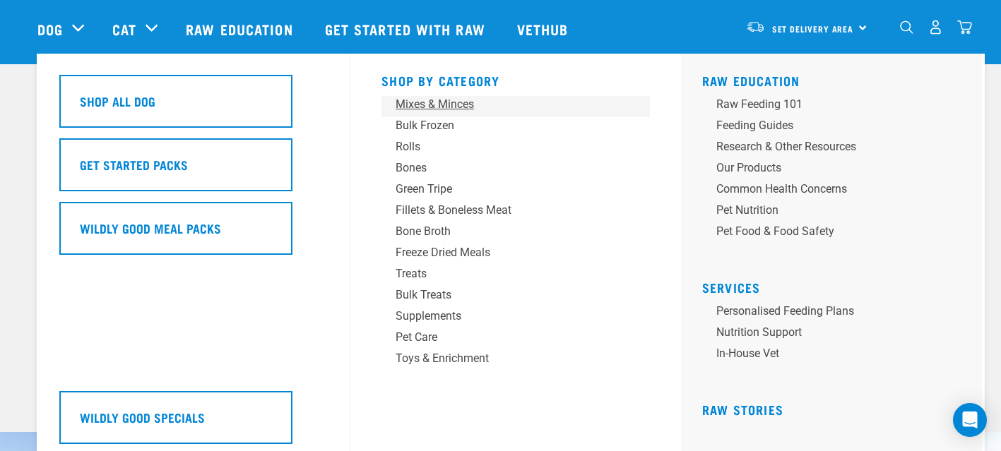
scroll to position [30, 0]
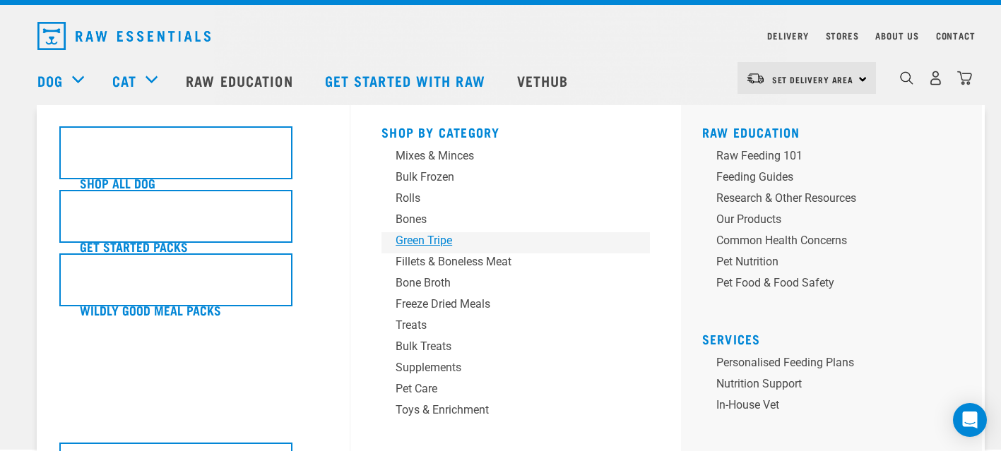
click at [446, 243] on div "Green Tripe" at bounding box center [505, 240] width 220 height 17
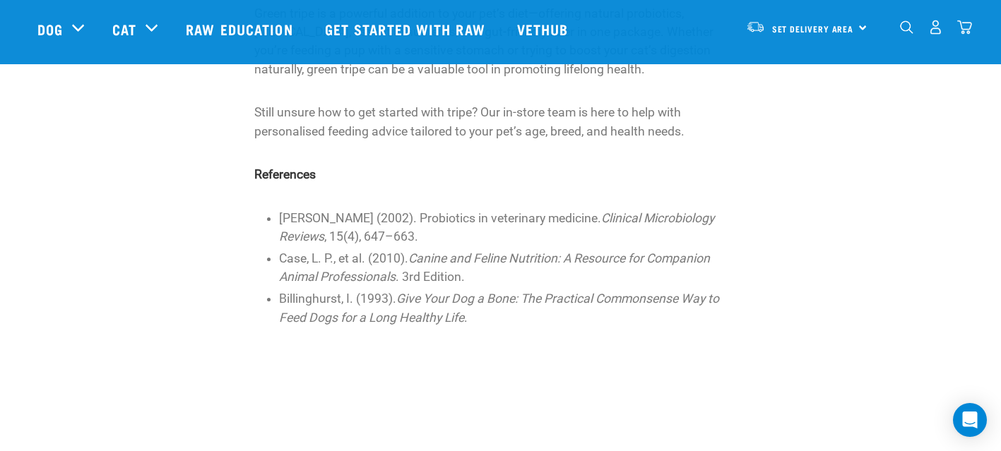
scroll to position [2680, 0]
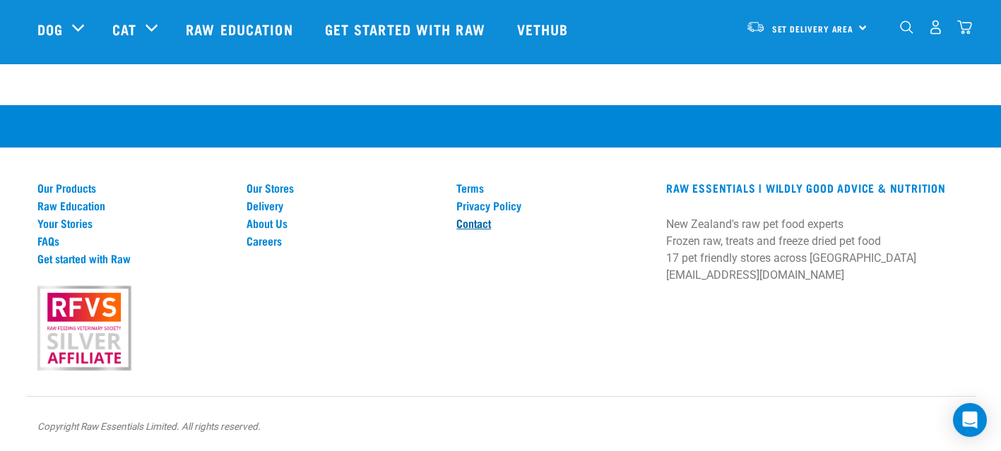
click at [486, 222] on link "Contact" at bounding box center [552, 223] width 193 height 13
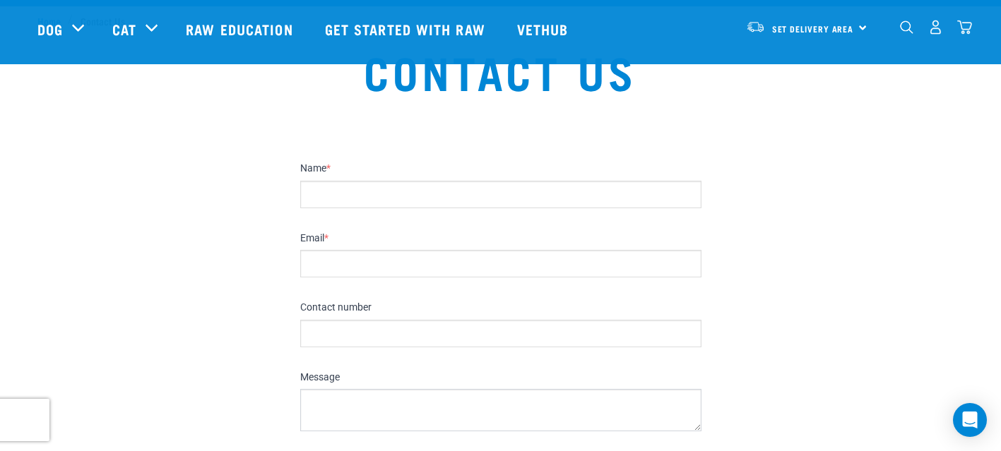
scroll to position [10, 0]
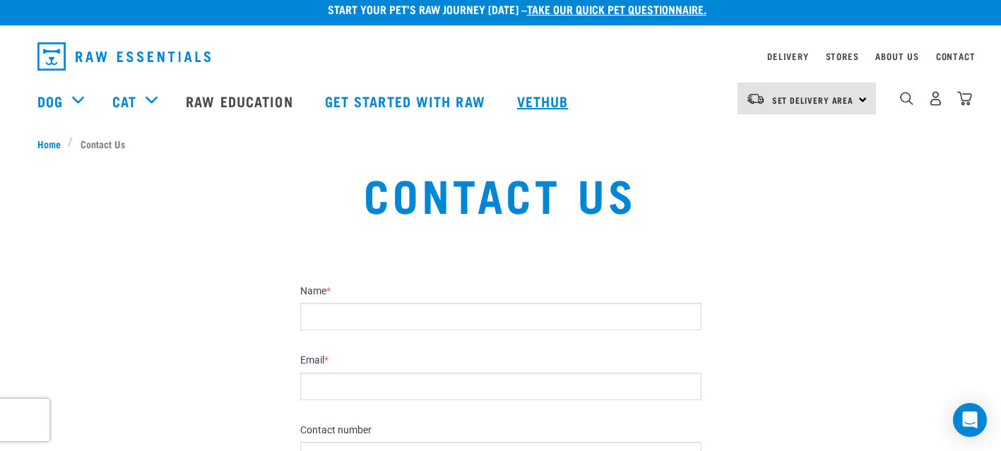
click at [554, 97] on link "Vethub" at bounding box center [544, 101] width 83 height 56
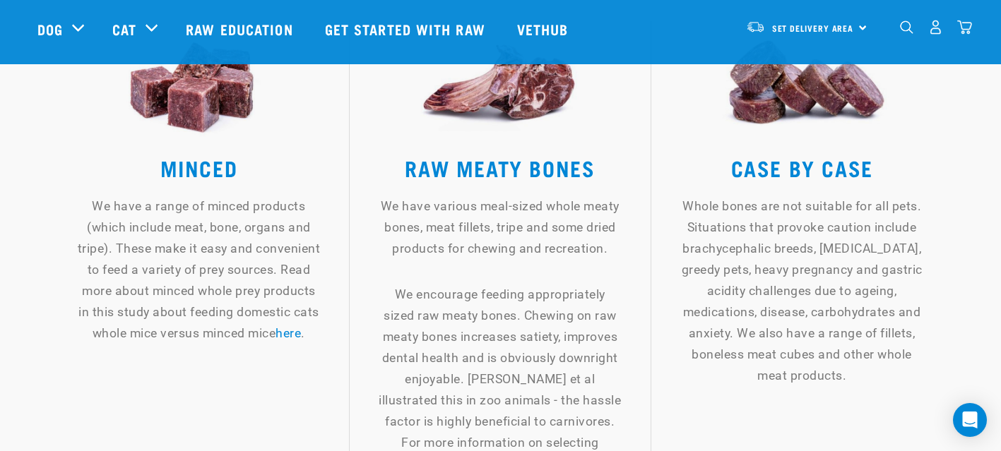
scroll to position [1815, 0]
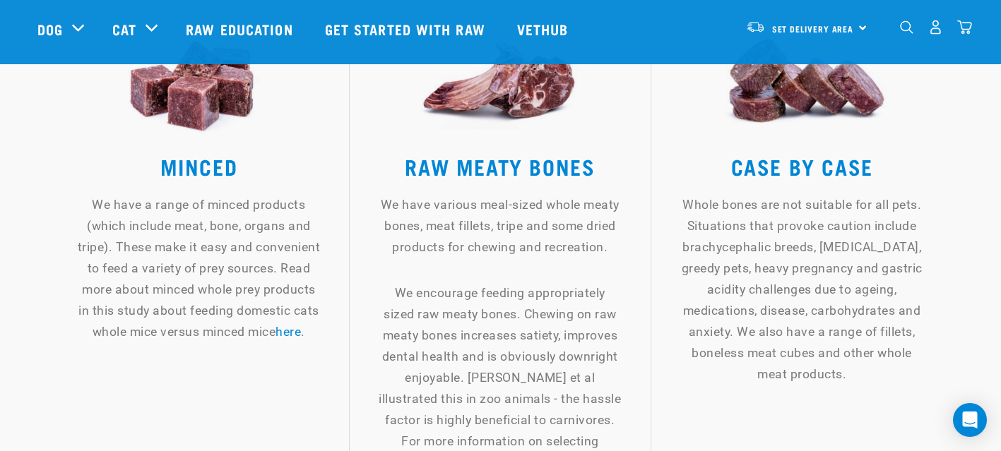
click at [217, 169] on h3 "MINCED" at bounding box center [199, 166] width 244 height 42
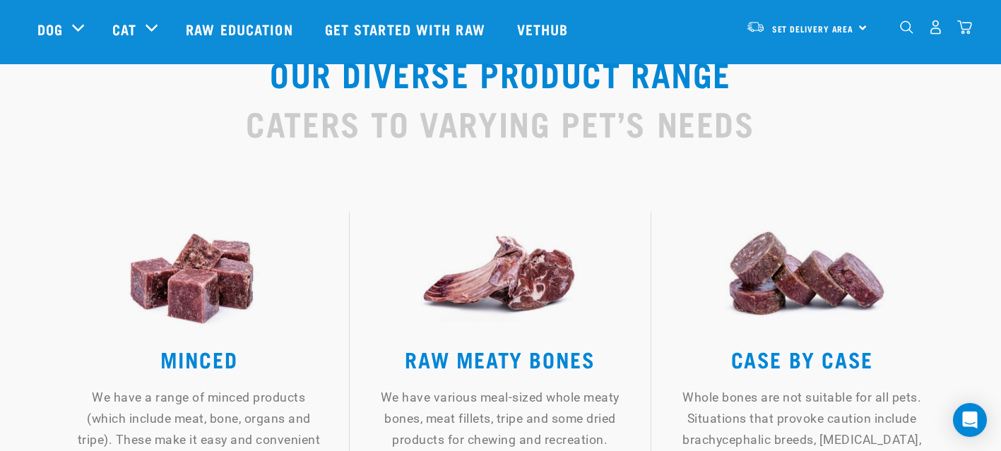
scroll to position [1575, 0]
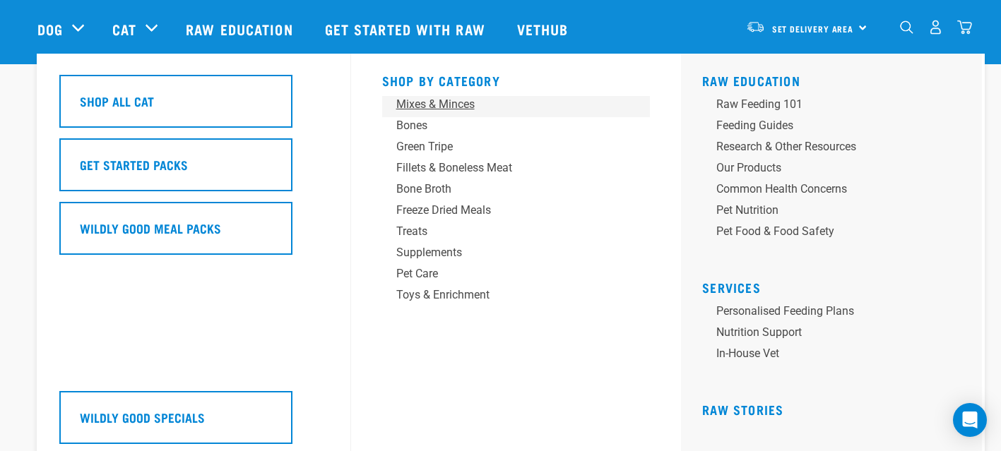
click at [467, 102] on div "Mixes & Minces" at bounding box center [506, 104] width 220 height 17
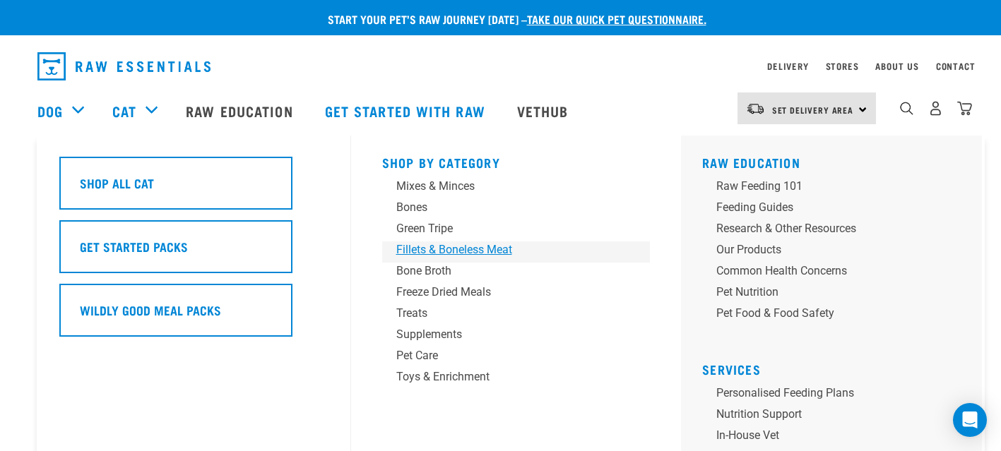
click at [455, 251] on div "Fillets & Boneless Meat" at bounding box center [506, 249] width 220 height 17
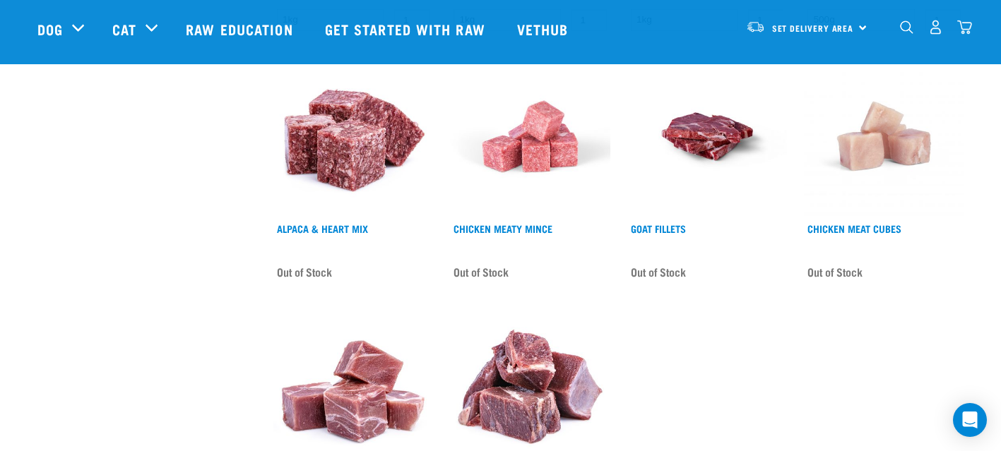
scroll to position [838, 0]
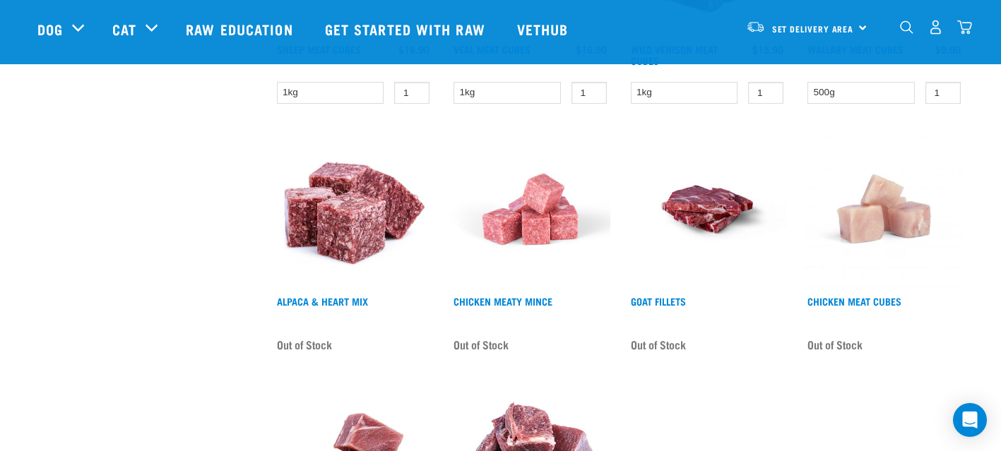
click at [364, 229] on img at bounding box center [353, 209] width 160 height 160
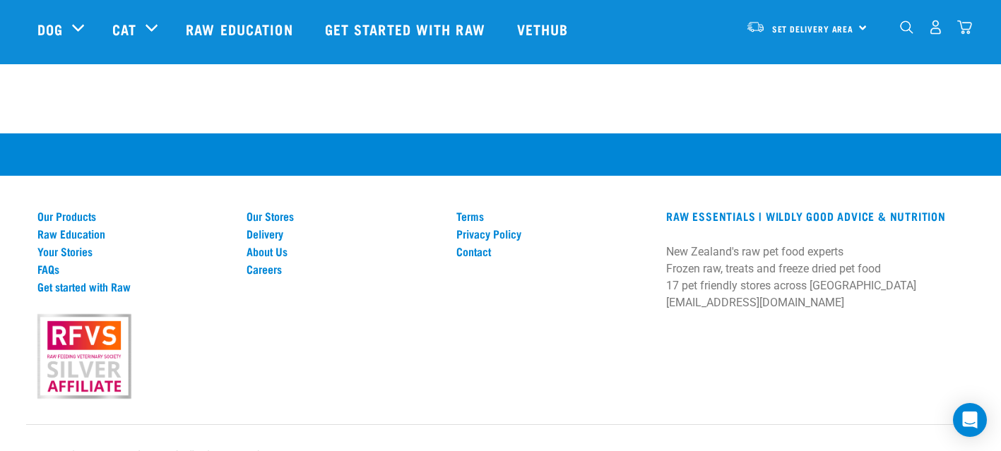
scroll to position [1797, 0]
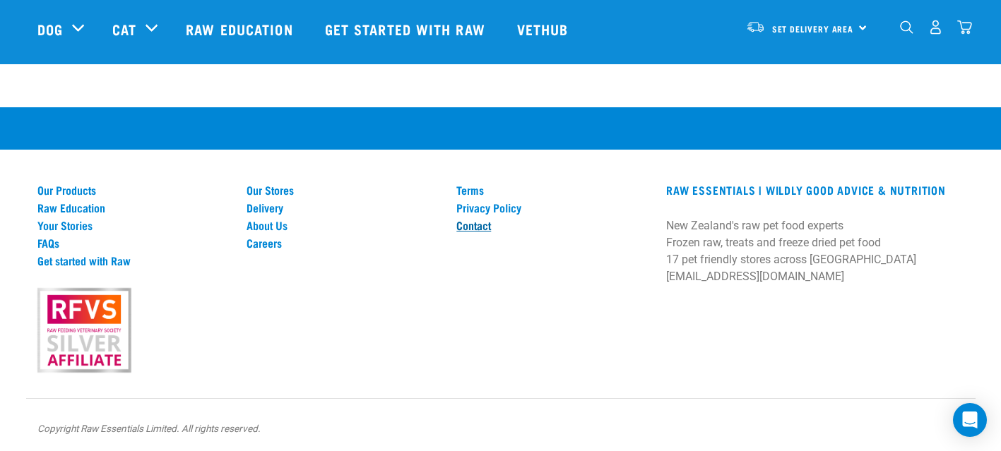
click at [483, 224] on link "Contact" at bounding box center [552, 225] width 193 height 13
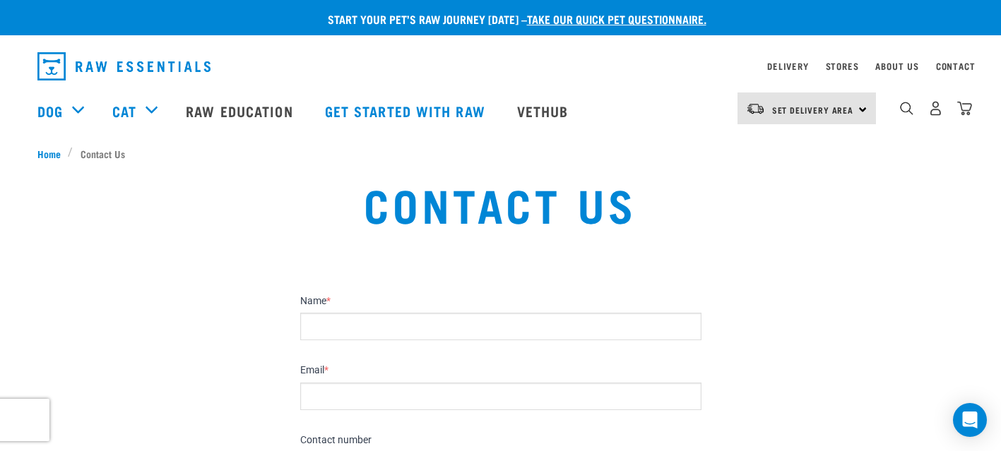
click at [328, 328] on input "Name *" at bounding box center [500, 327] width 401 height 28
type input "[PERSON_NAME]"
type input "[EMAIL_ADDRESS][DOMAIN_NAME]"
type input "021549477"
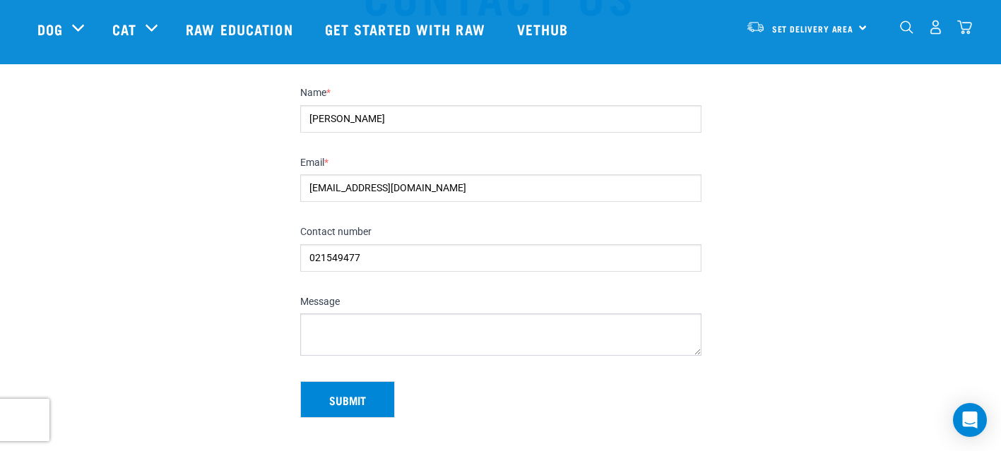
scroll to position [107, 0]
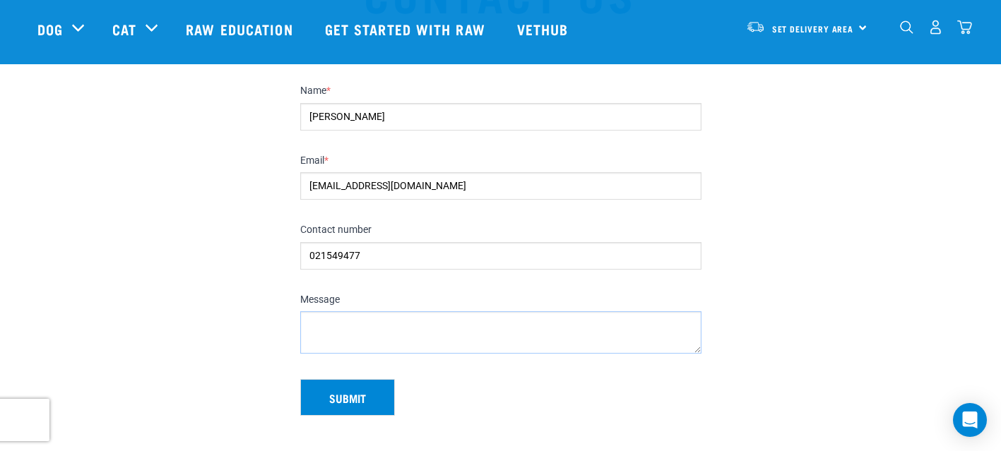
click at [404, 320] on textarea "Message" at bounding box center [500, 332] width 401 height 42
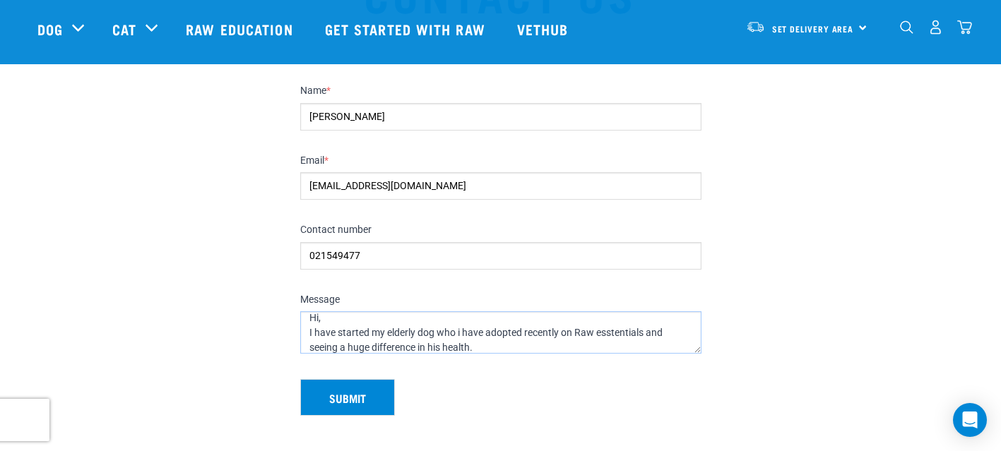
scroll to position [22, 0]
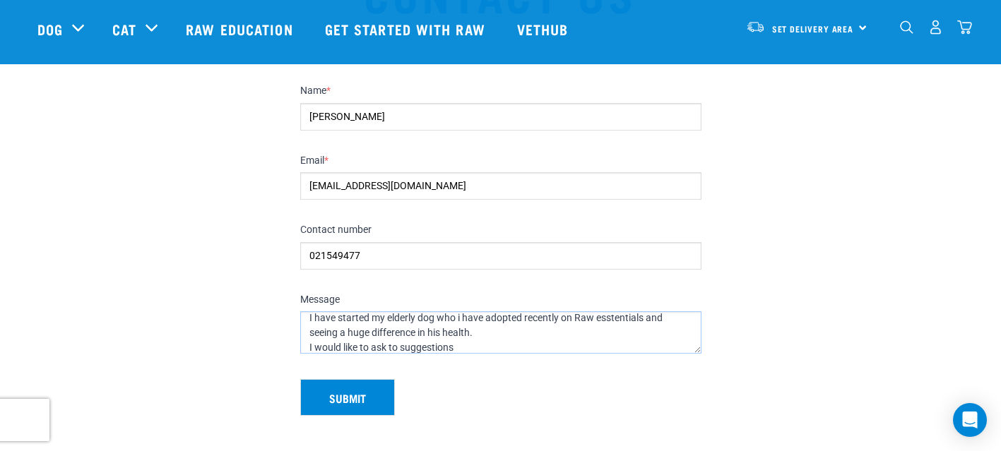
click at [602, 315] on textarea "Hi, I have started my elderly dog who i have adopted recently on Raw esstential…" at bounding box center [500, 332] width 401 height 42
click at [614, 328] on textarea "Hi, I have started my elderly dog who i have adopted recently on Raw Estentials…" at bounding box center [500, 332] width 401 height 42
click at [571, 340] on textarea "Hi, I have started my elderly dog who i have adopted recently on Raw Estentials…" at bounding box center [500, 332] width 401 height 42
click at [401, 349] on textarea "Hi, I have started my elderly dog who i have adopted recently on Raw Estentials…" at bounding box center [500, 332] width 401 height 42
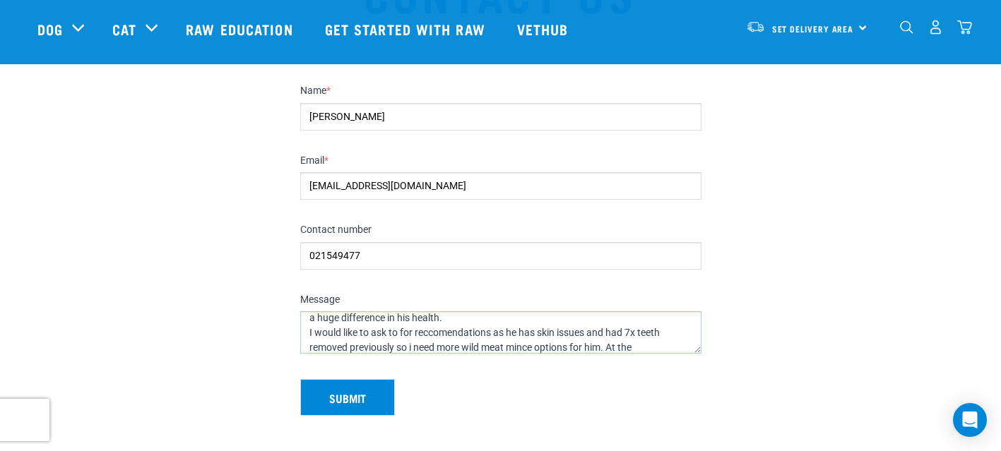
scroll to position [52, 0]
click at [468, 348] on textarea "Hi, I have started my elderly dog who i have adopted recently on Raw Estentials…" at bounding box center [500, 332] width 401 height 42
click at [491, 349] on textarea "Hi, I have started my elderly dog who i have adopted recently on Raw Estentials…" at bounding box center [500, 332] width 401 height 42
click at [671, 347] on textarea "Hi, I have started my elderly dog who i have adopted recently on Raw Estentials…" at bounding box center [500, 332] width 401 height 42
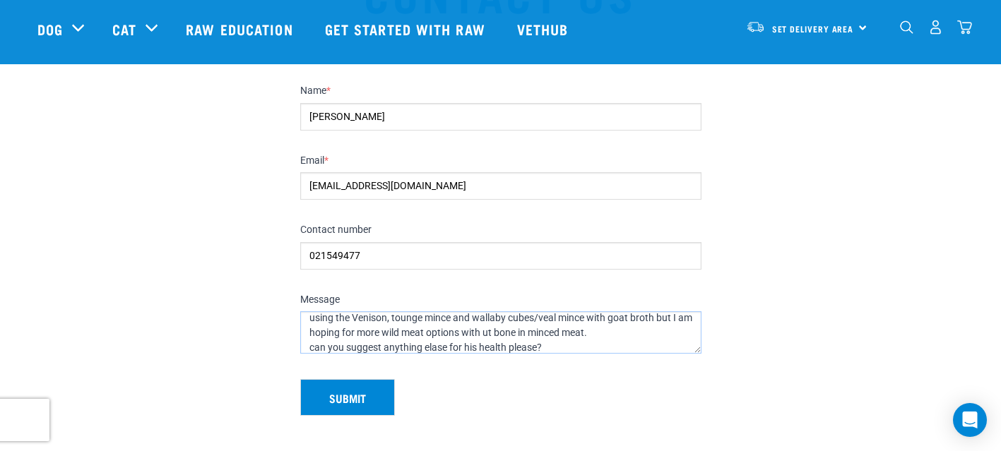
scroll to position [96, 0]
click at [438, 345] on textarea "Hi, I have started my elderly dog who i have adopted recently on Raw Estentials…" at bounding box center [500, 332] width 401 height 42
click at [312, 349] on textarea "Hi, I have started my elderly dog who i have adopted recently on Raw Estentials…" at bounding box center [500, 332] width 401 height 42
click at [437, 335] on textarea "Hi, I have started my elderly dog who i have adopted recently on Raw Estentials…" at bounding box center [500, 332] width 401 height 42
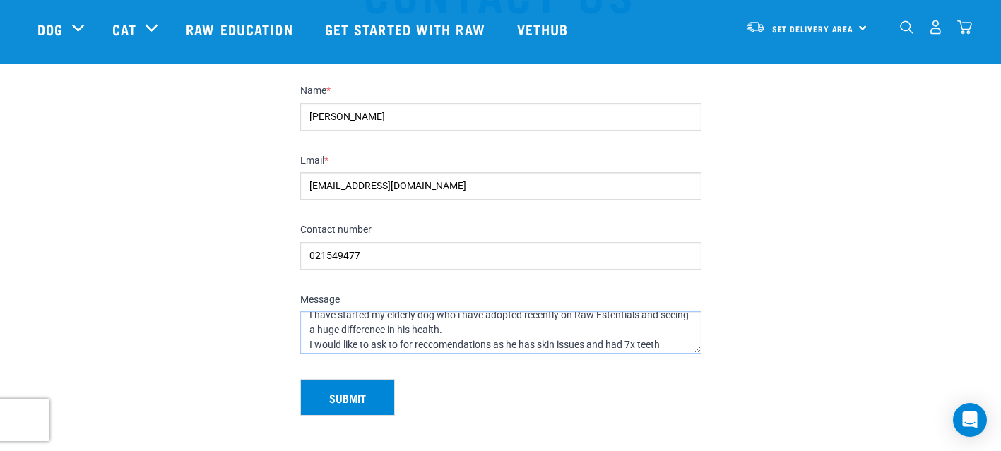
click at [623, 319] on textarea "Hi, I have started my elderly dog who i have adopted recently on Raw Estentials…" at bounding box center [500, 332] width 401 height 42
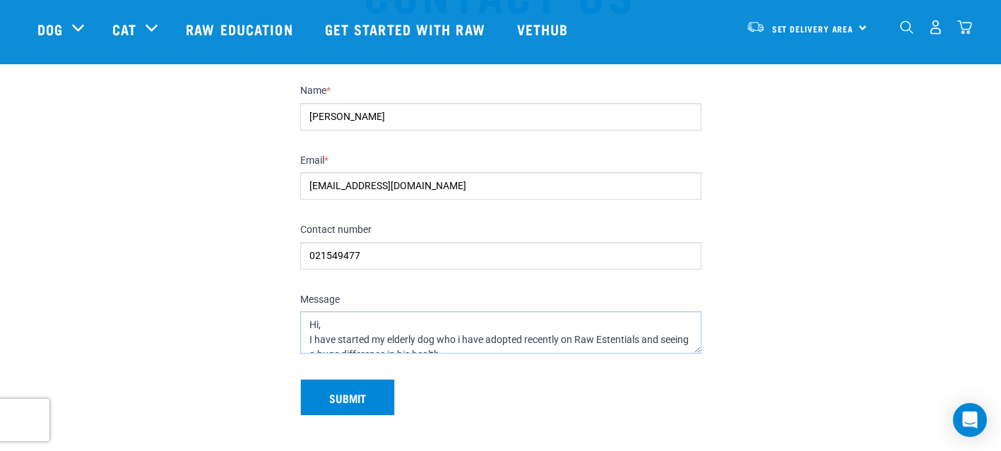
scroll to position [1, 0]
click at [611, 342] on textarea "Hi, I have started my elderly dog who i have adopted recently on Raw Estentials…" at bounding box center [500, 332] width 401 height 42
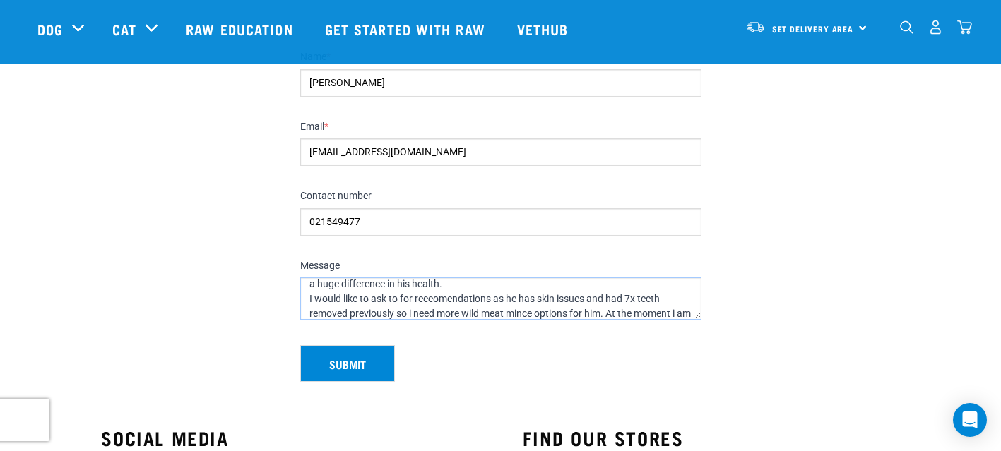
scroll to position [42, 0]
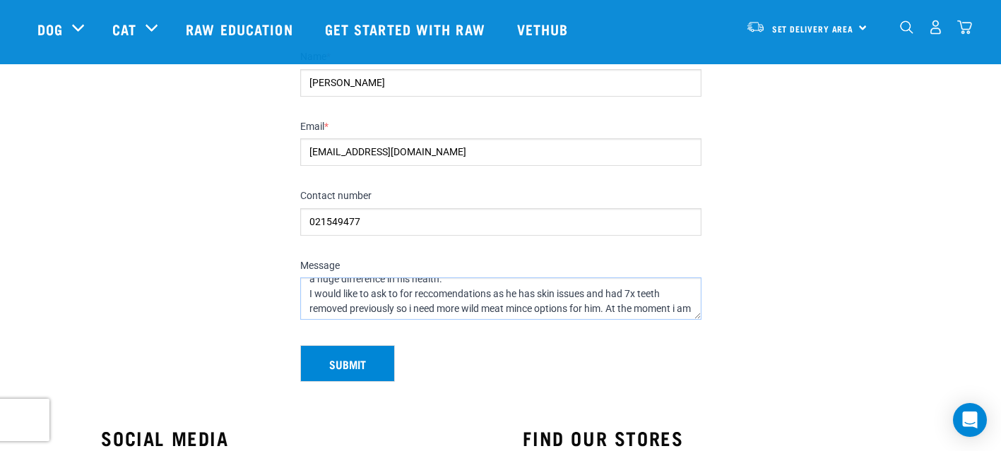
click at [435, 295] on textarea "Hi, I have started my elderly dog who i have adopted recently on Raw Essentials…" at bounding box center [500, 298] width 401 height 42
click at [482, 292] on textarea "Hi, I have started my elderly dog who i have adopted recently on Raw Essentials…" at bounding box center [500, 298] width 401 height 42
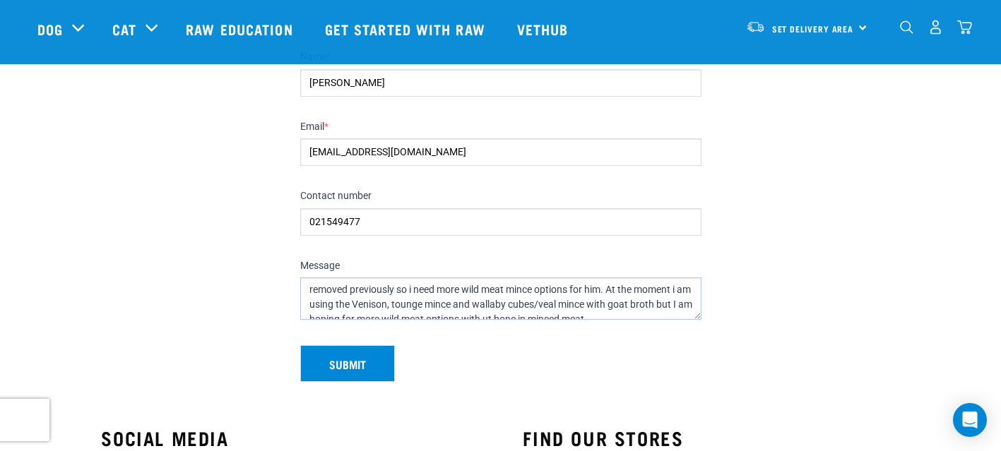
click at [408, 304] on textarea "Hi, I have started my elderly dog who i have adopted recently on Raw Essentials…" at bounding box center [500, 298] width 401 height 42
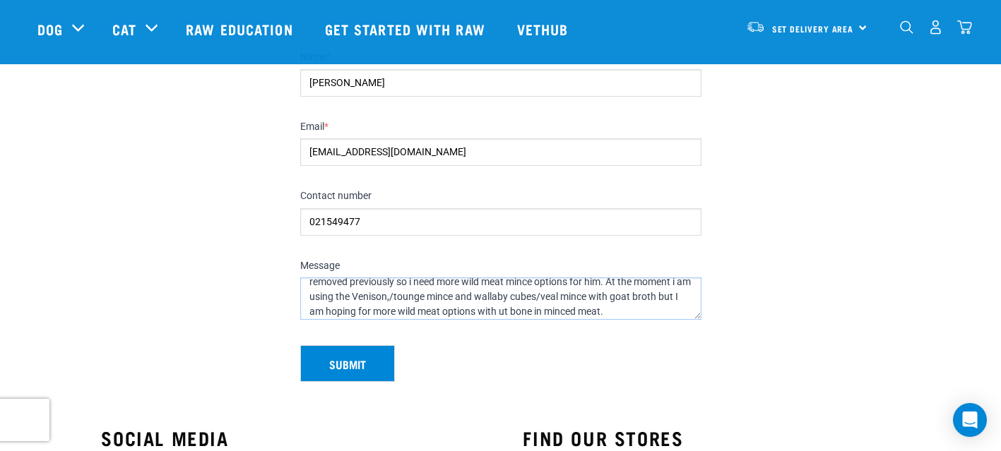
scroll to position [69, 0]
click at [559, 297] on textarea "Hi, I have started my elderly dog who i have adopted recently on Raw Essentials…" at bounding box center [500, 298] width 401 height 42
click at [672, 297] on textarea "Hi, I have started my elderly dog who i have adopted recently on Raw Essentials…" at bounding box center [500, 298] width 401 height 42
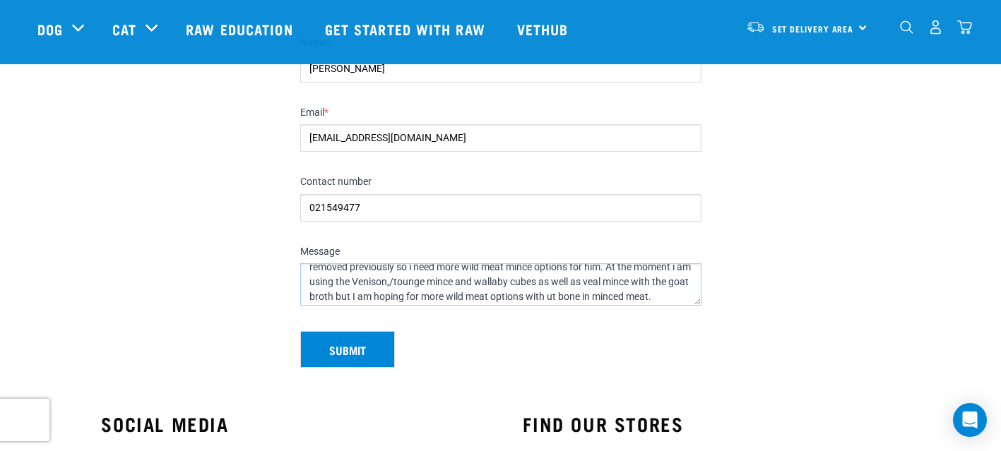
scroll to position [163, 0]
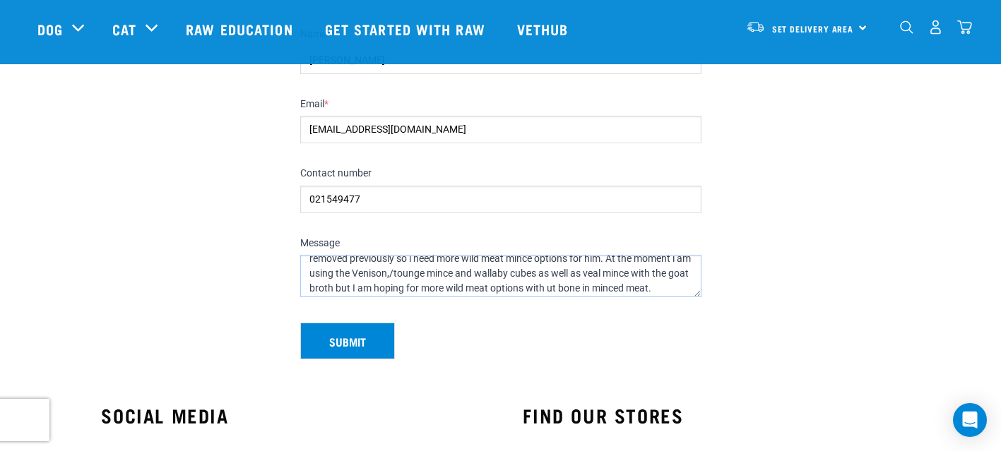
click at [579, 292] on textarea "Hi, I have started my elderly dog who i have adopted recently on Raw Essentials…" at bounding box center [500, 276] width 401 height 42
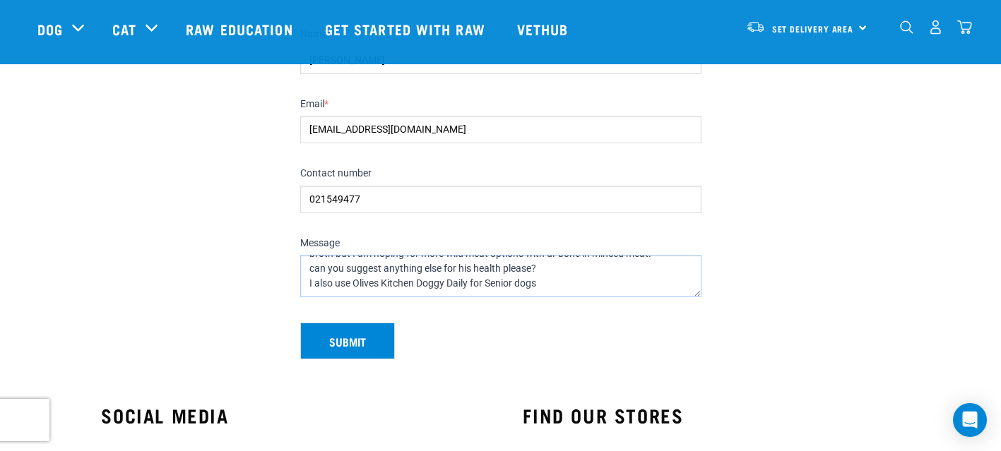
click at [568, 287] on textarea "Hi, I have started my elderly dog who i have adopted recently on Raw Essentials…" at bounding box center [500, 276] width 401 height 42
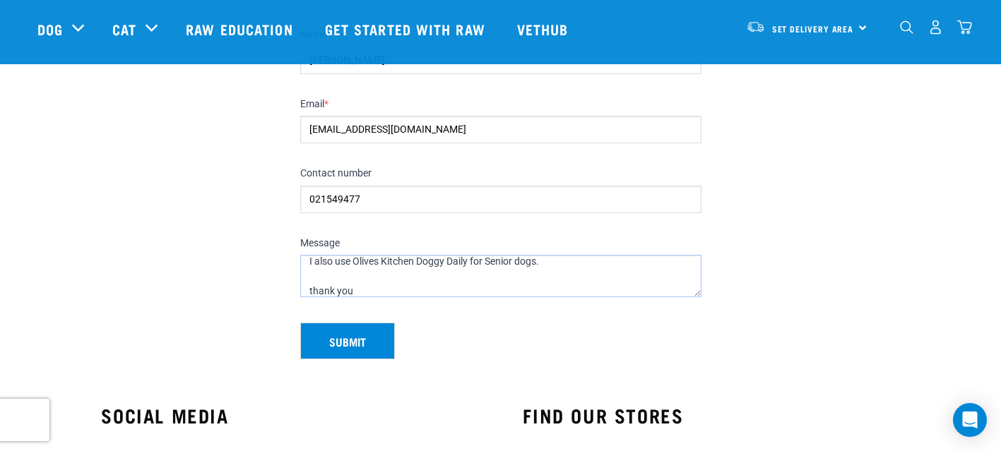
scroll to position [155, 0]
type textarea "Hi, I have started my elderly dog who i have adopted recently on Raw Essentials…"
click at [379, 341] on button "Submit" at bounding box center [347, 341] width 95 height 37
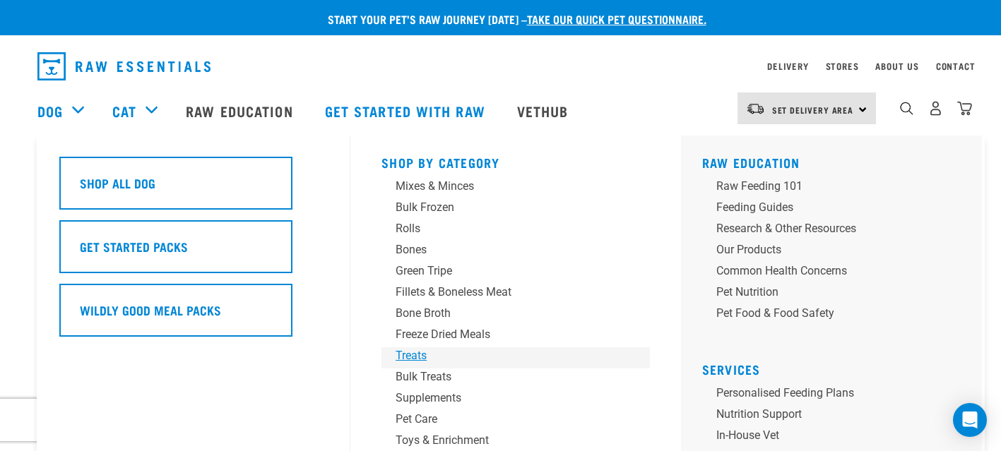
click at [412, 354] on div "Treats" at bounding box center [505, 355] width 220 height 17
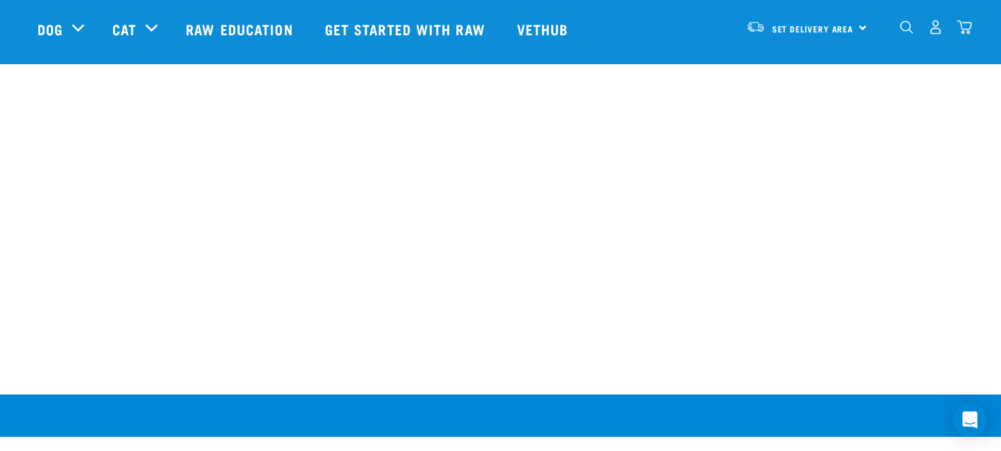
scroll to position [2651, 0]
